Goal: Check status: Check status

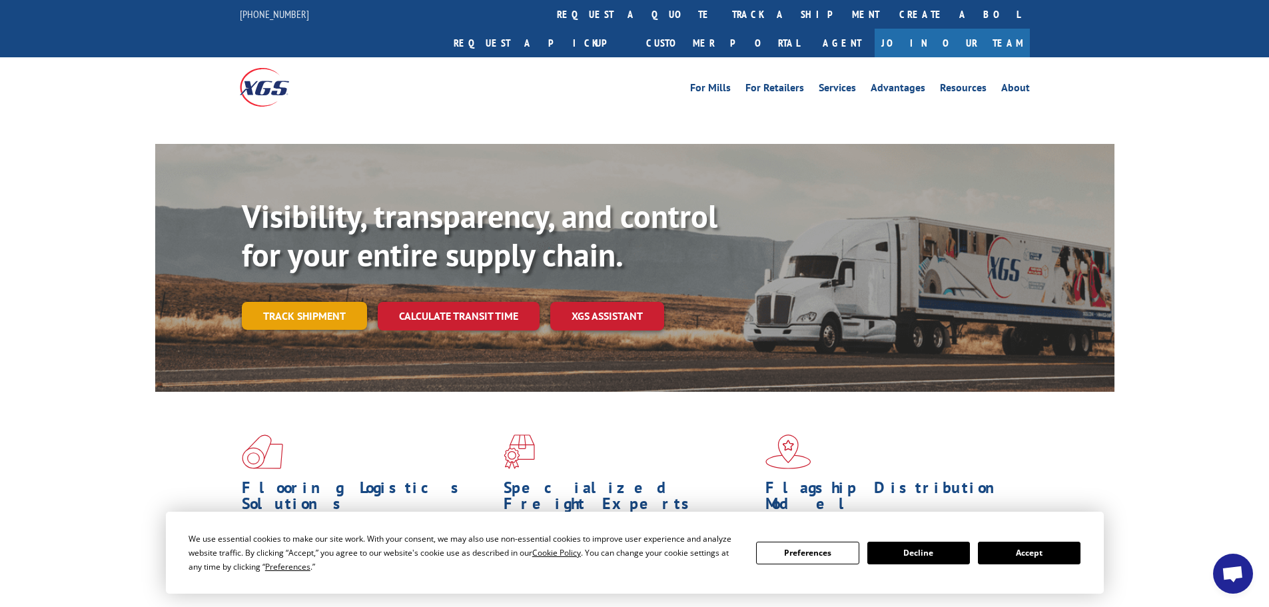
click at [296, 302] on link "Track shipment" at bounding box center [304, 316] width 125 height 28
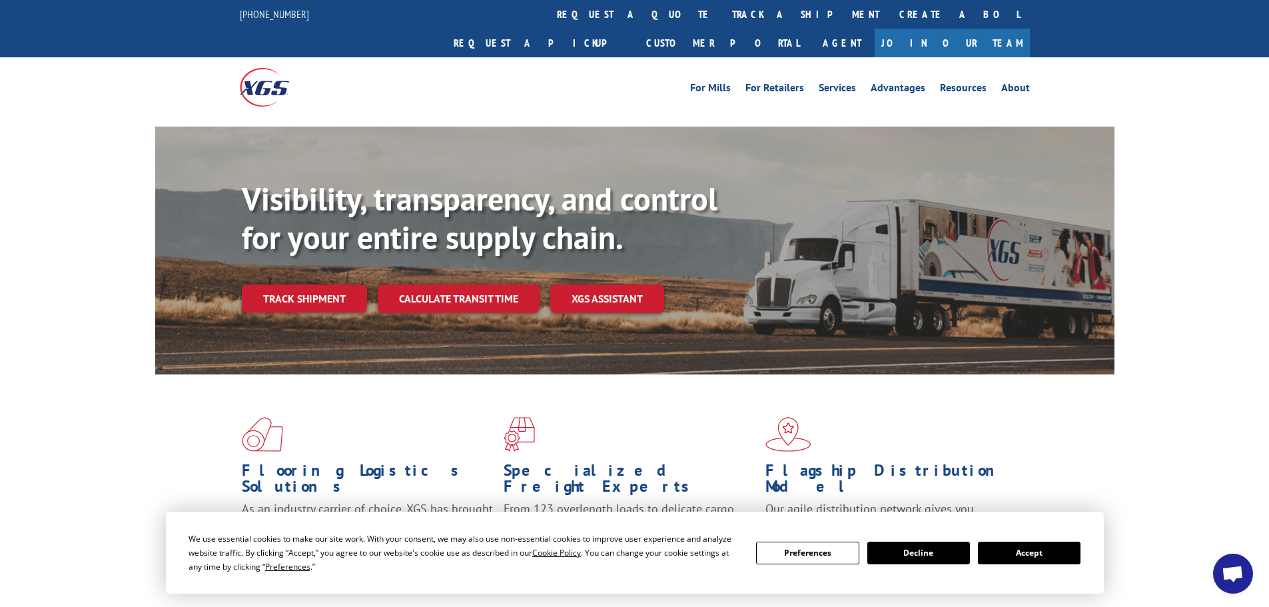
click at [1039, 546] on button "Accept" at bounding box center [1029, 553] width 103 height 23
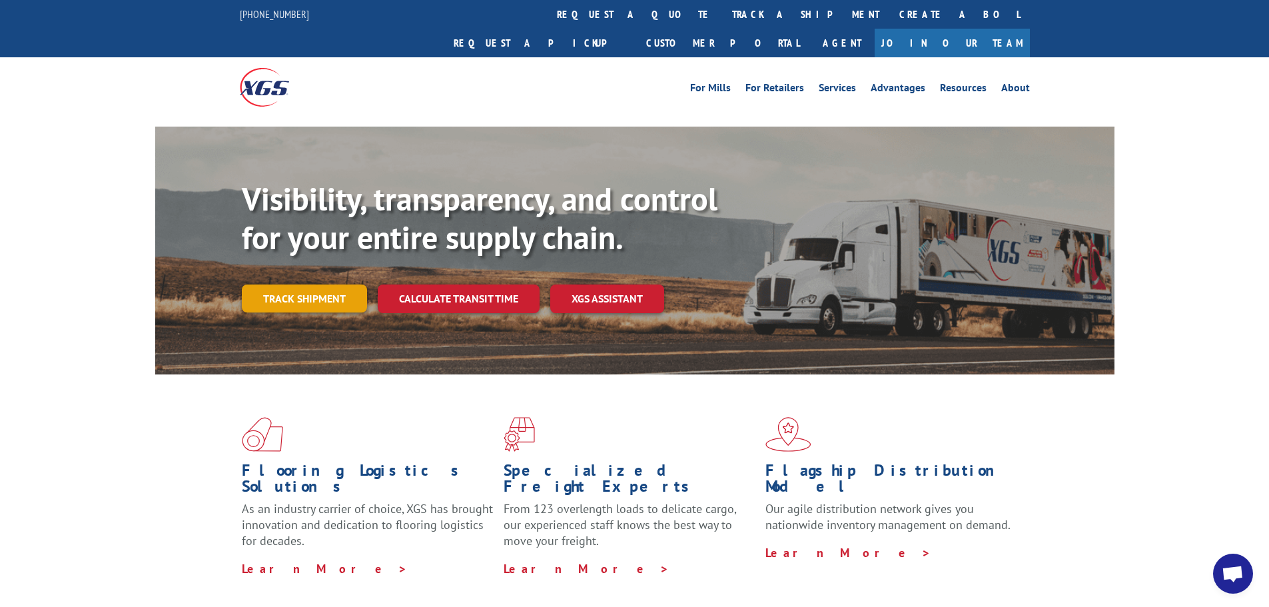
click at [279, 284] on link "Track shipment" at bounding box center [304, 298] width 125 height 28
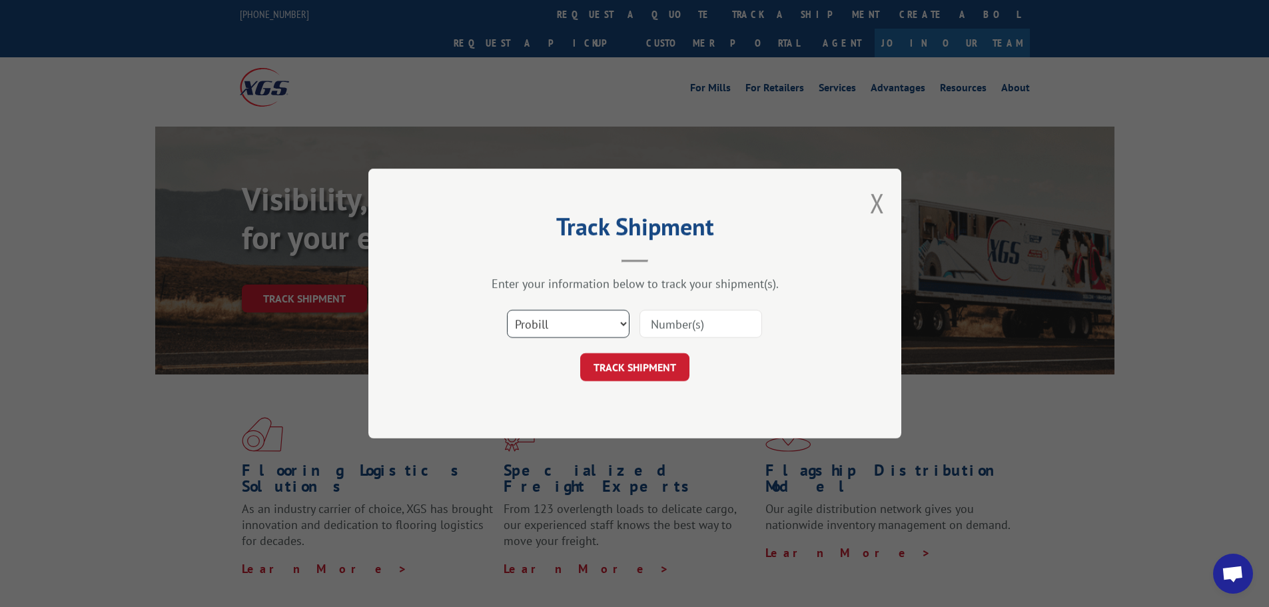
click at [584, 322] on select "Select category... Probill BOL PO" at bounding box center [568, 324] width 123 height 28
select select "po"
click at [507, 310] on select "Select category... Probill BOL PO" at bounding box center [568, 324] width 123 height 28
click at [687, 311] on input at bounding box center [700, 324] width 123 height 28
paste input "26509313"
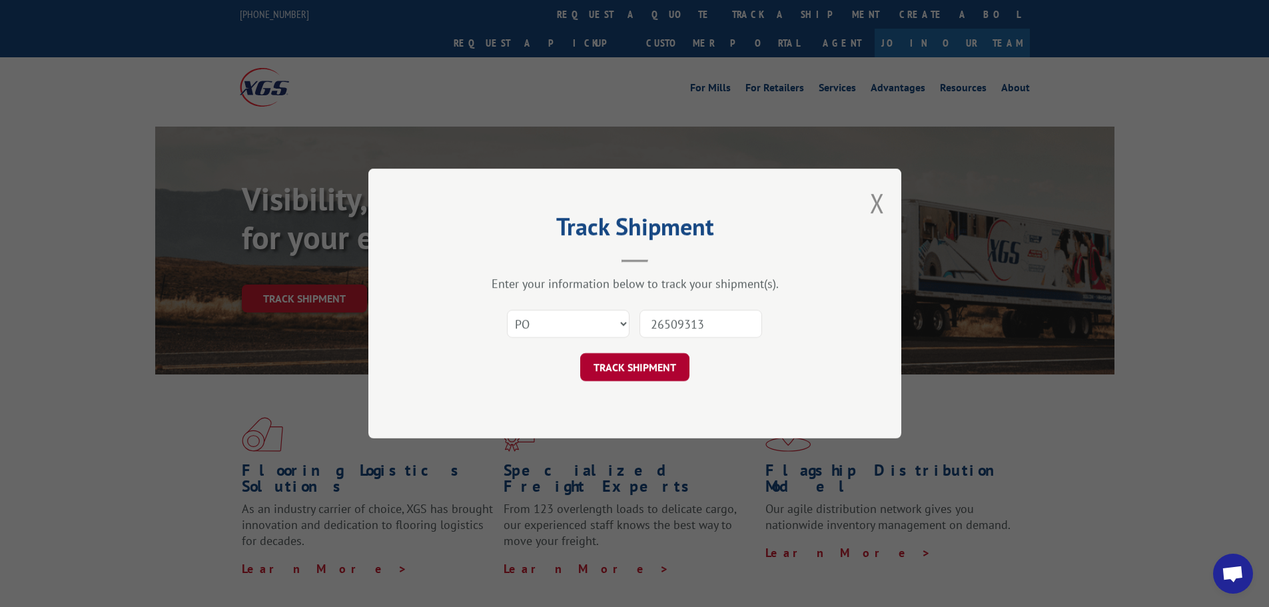
type input "26509313"
click at [633, 376] on button "TRACK SHIPMENT" at bounding box center [634, 367] width 109 height 28
